Goal: Find specific page/section: Find specific page/section

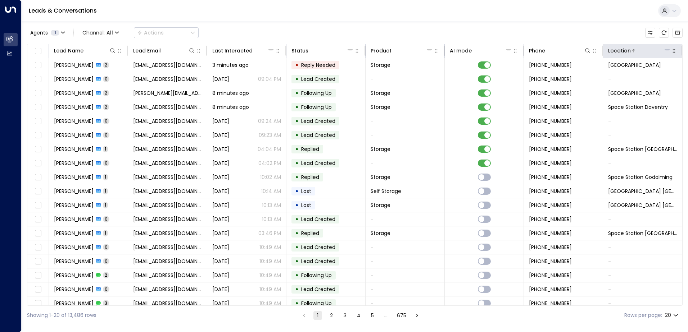
click at [664, 51] on icon at bounding box center [667, 51] width 6 height 6
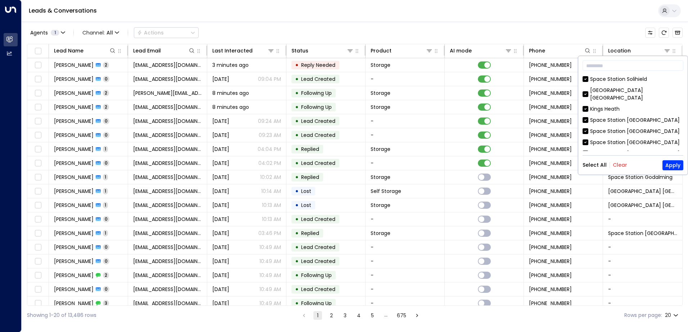
click at [619, 166] on button "Clear" at bounding box center [620, 165] width 14 height 6
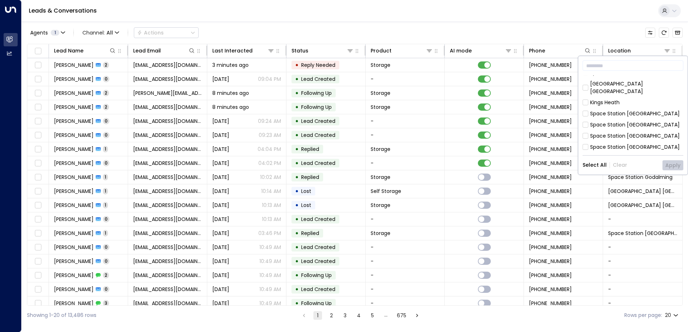
scroll to position [5, 0]
click at [629, 112] on div "Space Station [GEOGRAPHIC_DATA]" at bounding box center [635, 116] width 90 height 8
click at [672, 164] on button "Apply" at bounding box center [672, 165] width 21 height 10
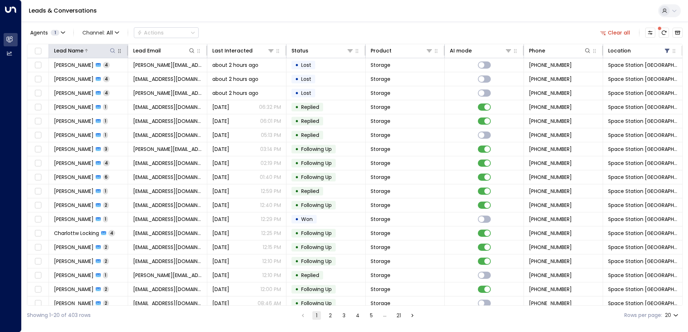
click at [111, 50] on icon at bounding box center [113, 51] width 6 height 6
click at [95, 74] on input "text" at bounding box center [112, 76] width 99 height 13
type input "*****"
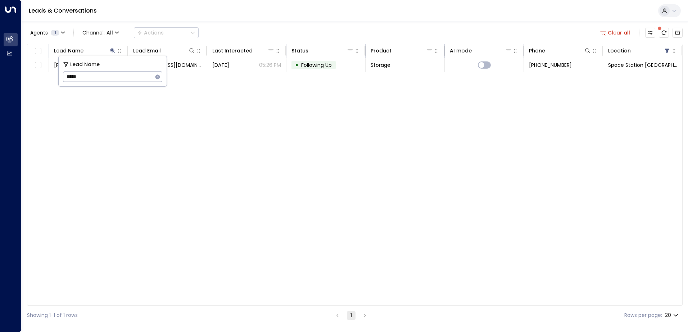
click at [184, 136] on div "Lead Name Lead Email Last Interacted Status Product AI mode Phone Location [PER…" at bounding box center [355, 175] width 656 height 262
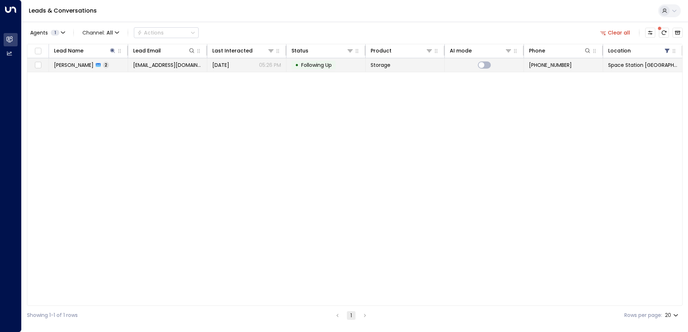
click at [83, 64] on span "[PERSON_NAME]" at bounding box center [74, 65] width 40 height 7
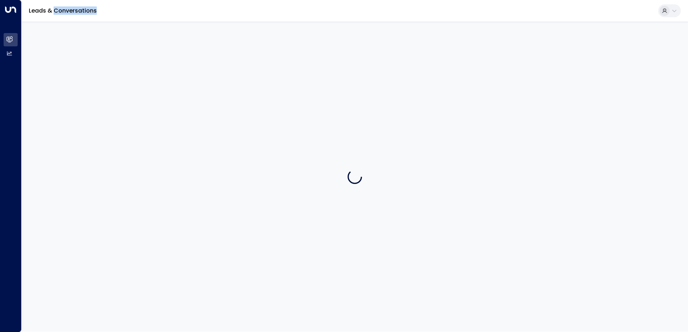
click at [83, 64] on div at bounding box center [355, 177] width 666 height 311
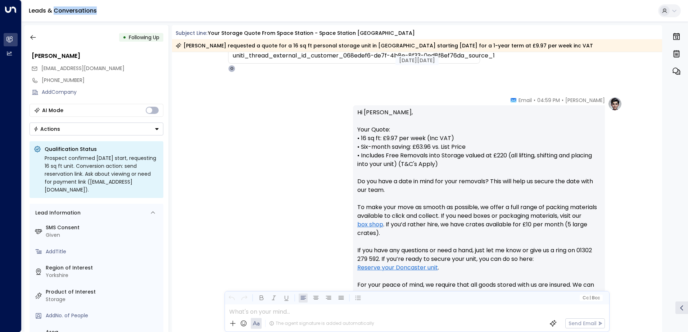
scroll to position [234, 0]
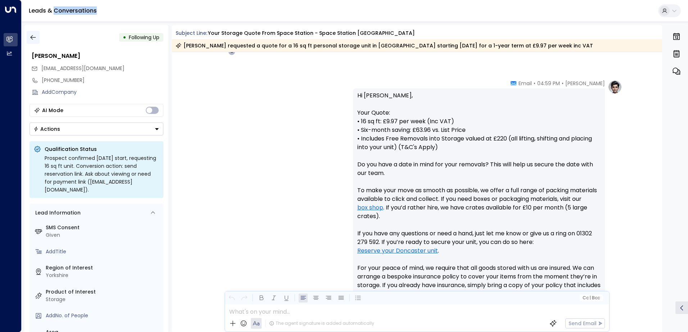
click at [35, 37] on icon "button" at bounding box center [33, 37] width 7 height 7
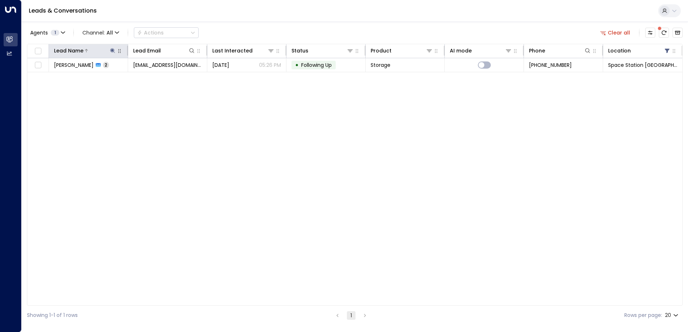
click at [113, 52] on icon at bounding box center [113, 51] width 6 height 6
type input "*"
type input "*******"
click at [138, 102] on div "Lead Name Lead Email Last Interacted Status Product AI mode Phone Location [PER…" at bounding box center [355, 175] width 656 height 262
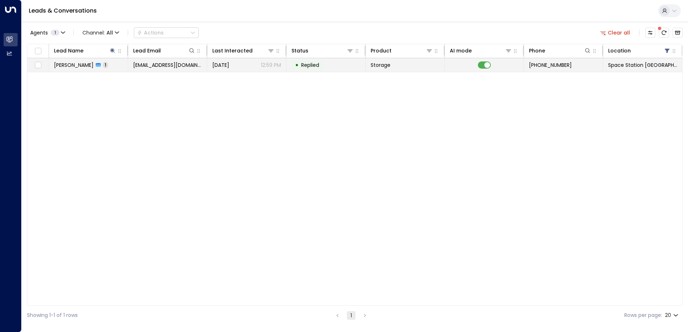
click at [89, 66] on span "[PERSON_NAME]" at bounding box center [74, 65] width 40 height 7
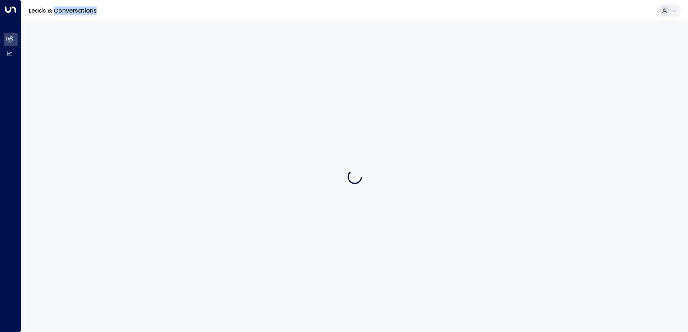
click at [89, 66] on div at bounding box center [355, 177] width 666 height 311
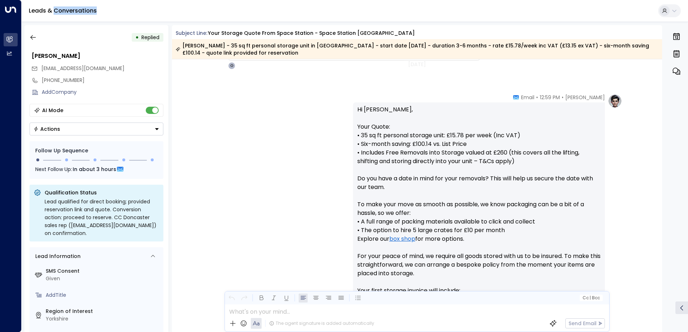
scroll to position [252, 0]
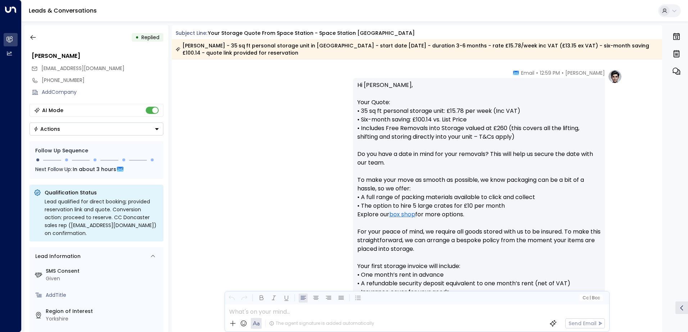
click at [295, 125] on div "[PERSON_NAME] • 12:59 PM • Email Hi [PERSON_NAME], Your Quote: • 35 sq ft perso…" at bounding box center [417, 236] width 410 height 334
